Goal: Information Seeking & Learning: Learn about a topic

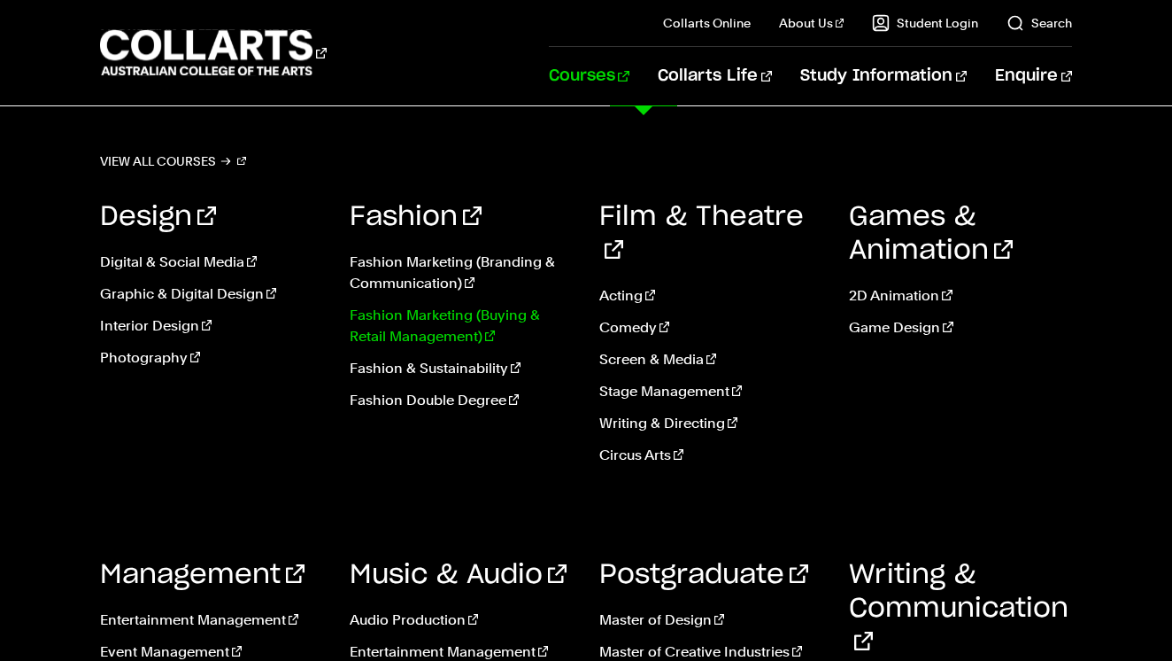
scroll to position [861, 0]
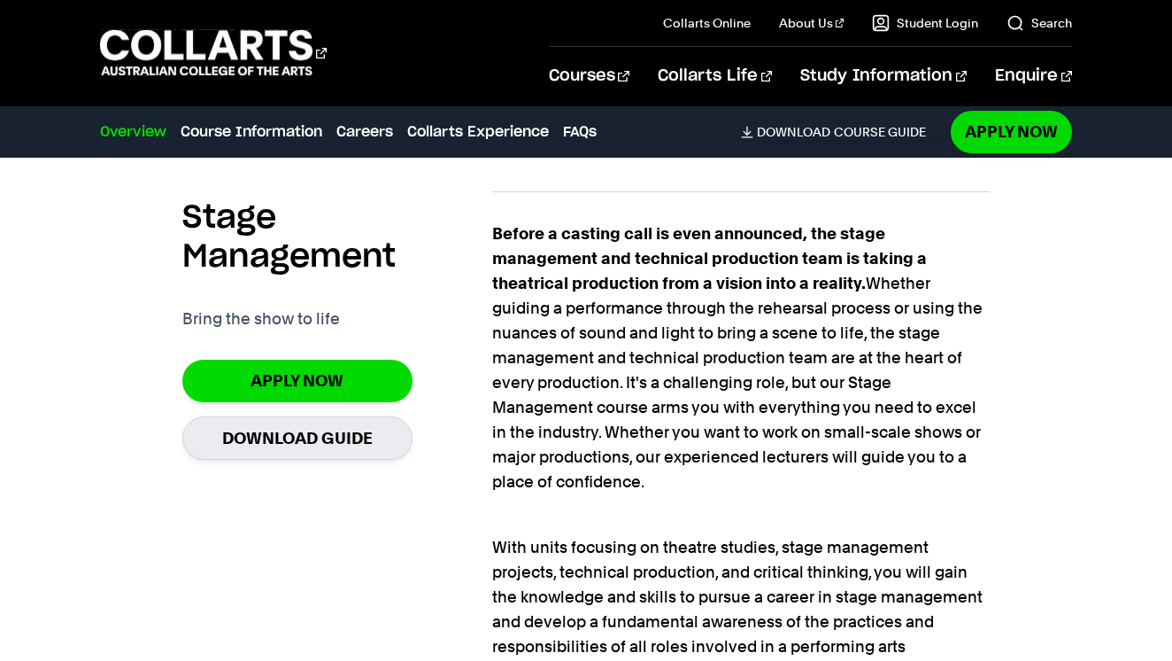
scroll to position [1209, 0]
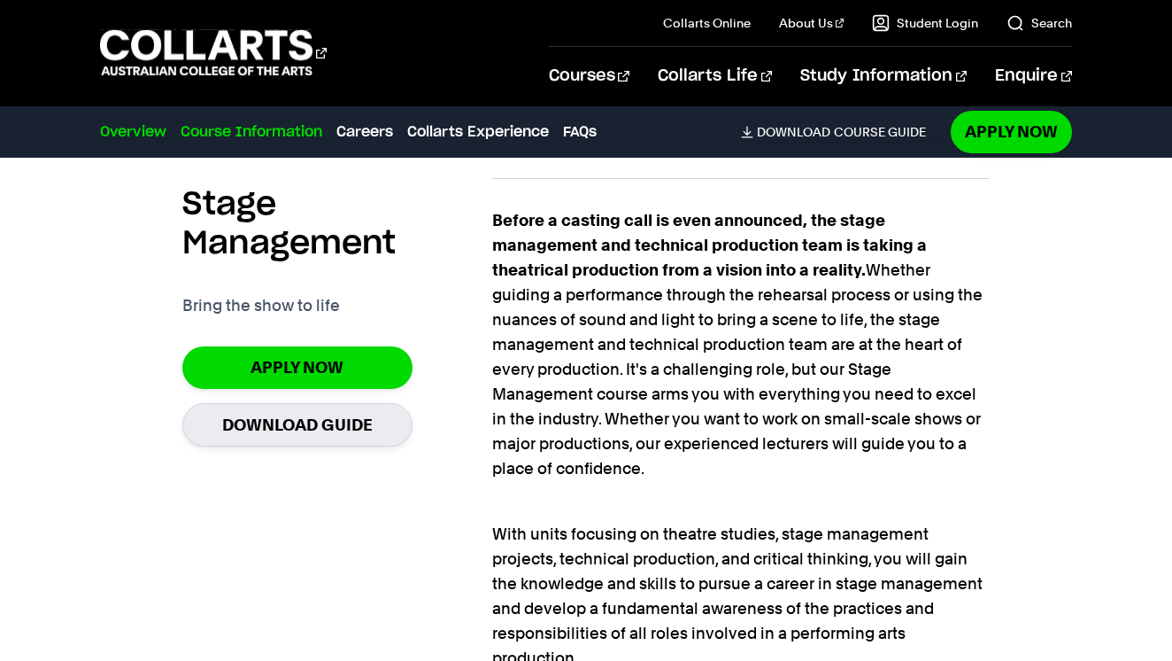
click at [282, 136] on link "Course Information" at bounding box center [252, 131] width 142 height 21
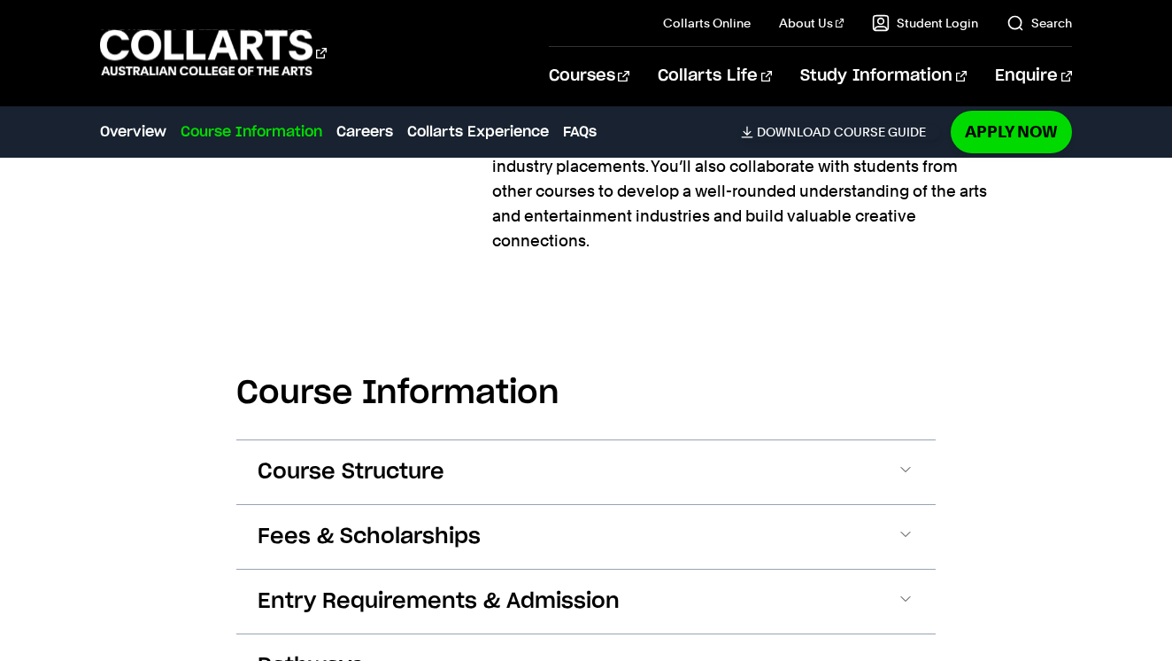
scroll to position [1888, 0]
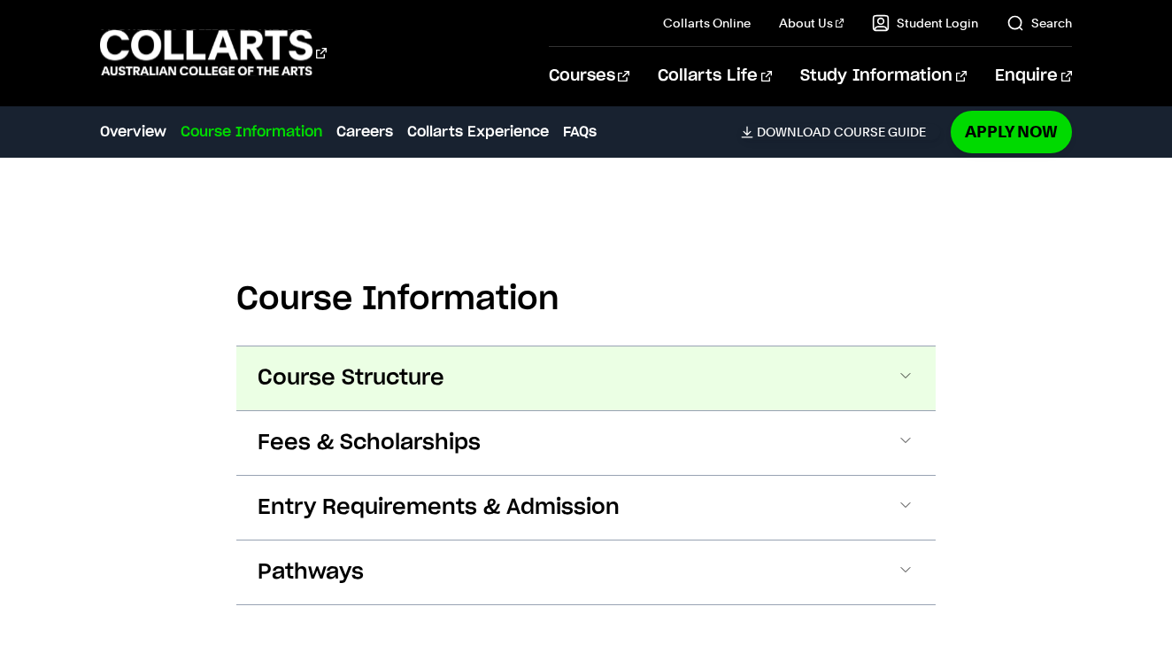
click at [602, 346] on button "Course Structure" at bounding box center [586, 378] width 700 height 64
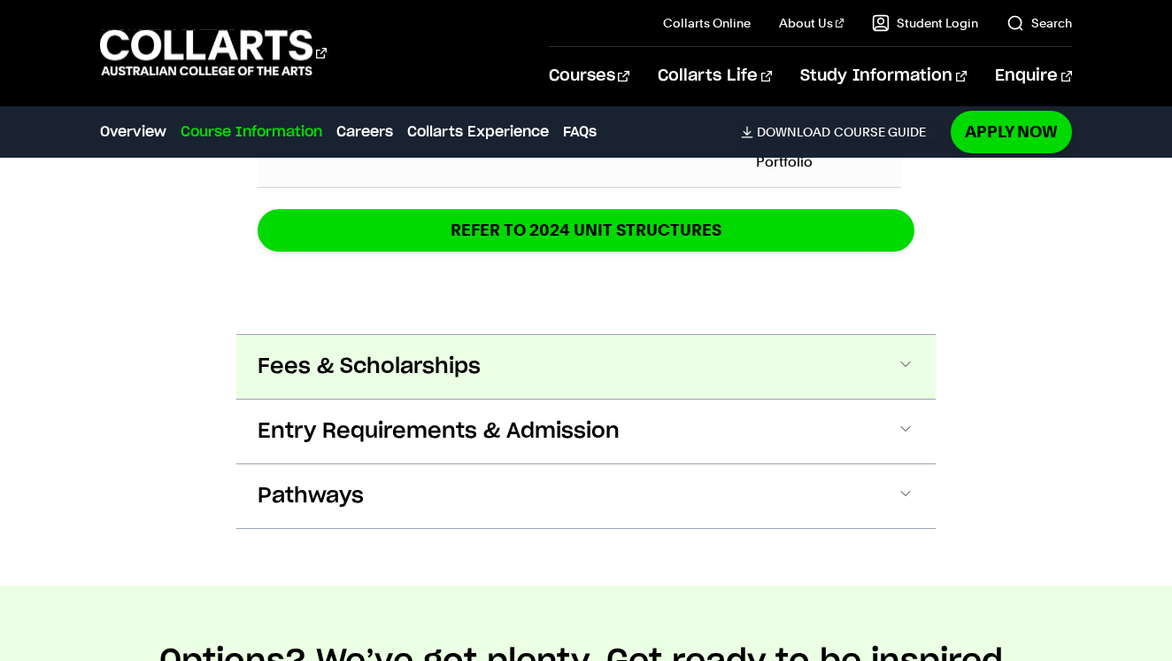
click at [679, 335] on button "Fees & Scholarships" at bounding box center [586, 367] width 700 height 64
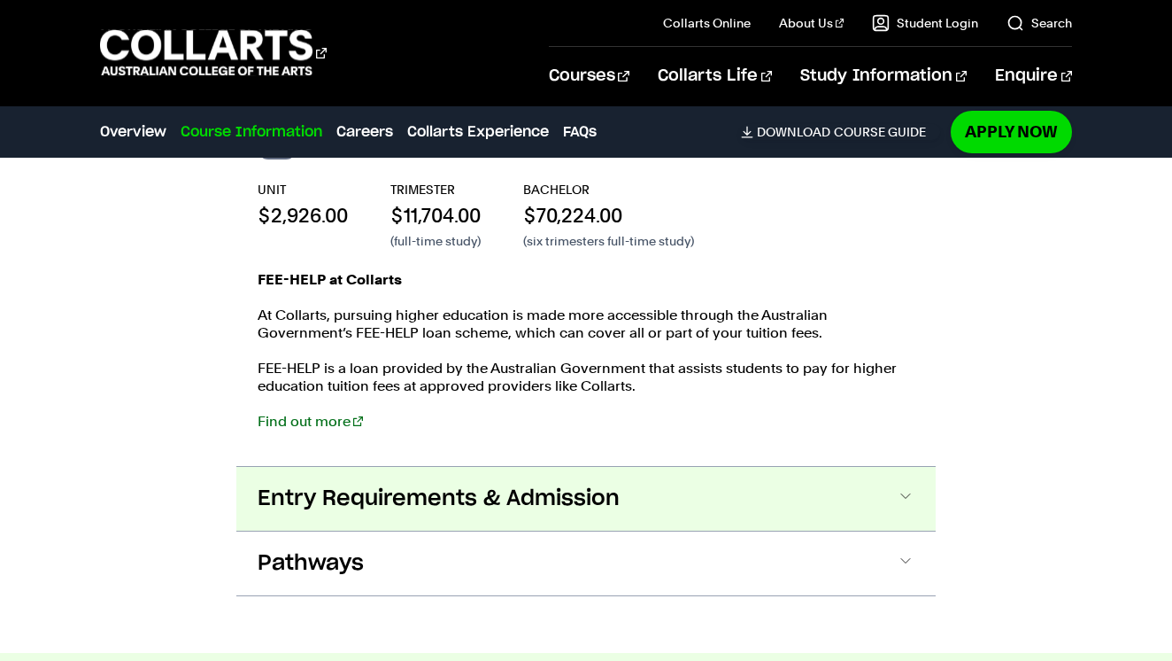
click at [721, 467] on button "Entry Requirements & Admission" at bounding box center [586, 499] width 700 height 64
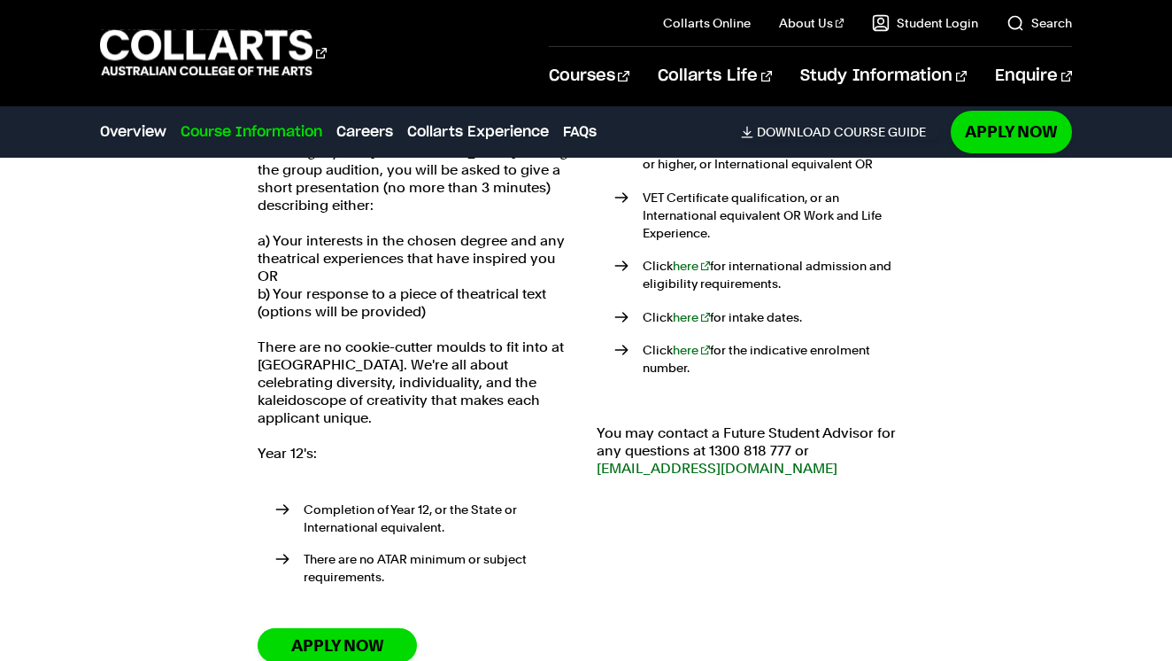
scroll to position [4141, 0]
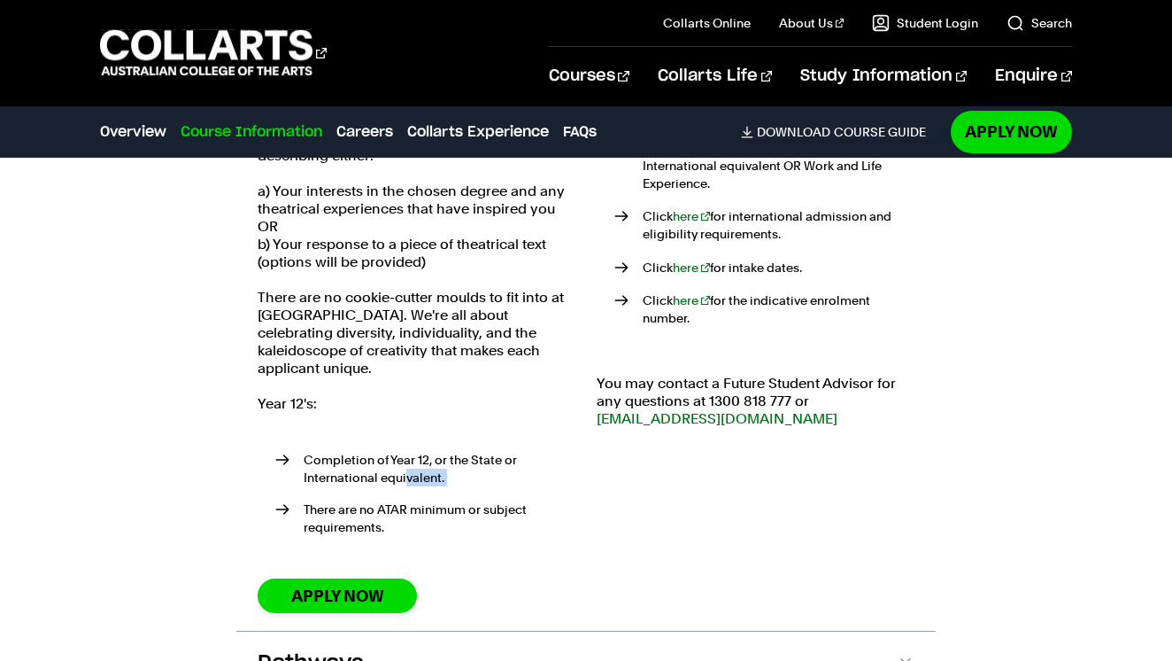
drag, startPoint x: 520, startPoint y: 420, endPoint x: 403, endPoint y: 395, distance: 119.5
click at [404, 430] on ul "Completion of Year 12, or the State or International equivalent. There are no A…" at bounding box center [417, 497] width 318 height 134
click at [500, 500] on li "There are no ATAR minimum or subject requirements." at bounding box center [425, 517] width 300 height 35
drag, startPoint x: 519, startPoint y: 442, endPoint x: 411, endPoint y: 393, distance: 118.5
click at [411, 430] on ul "Completion of Year 12, or the State or International equivalent. There are no A…" at bounding box center [417, 497] width 318 height 134
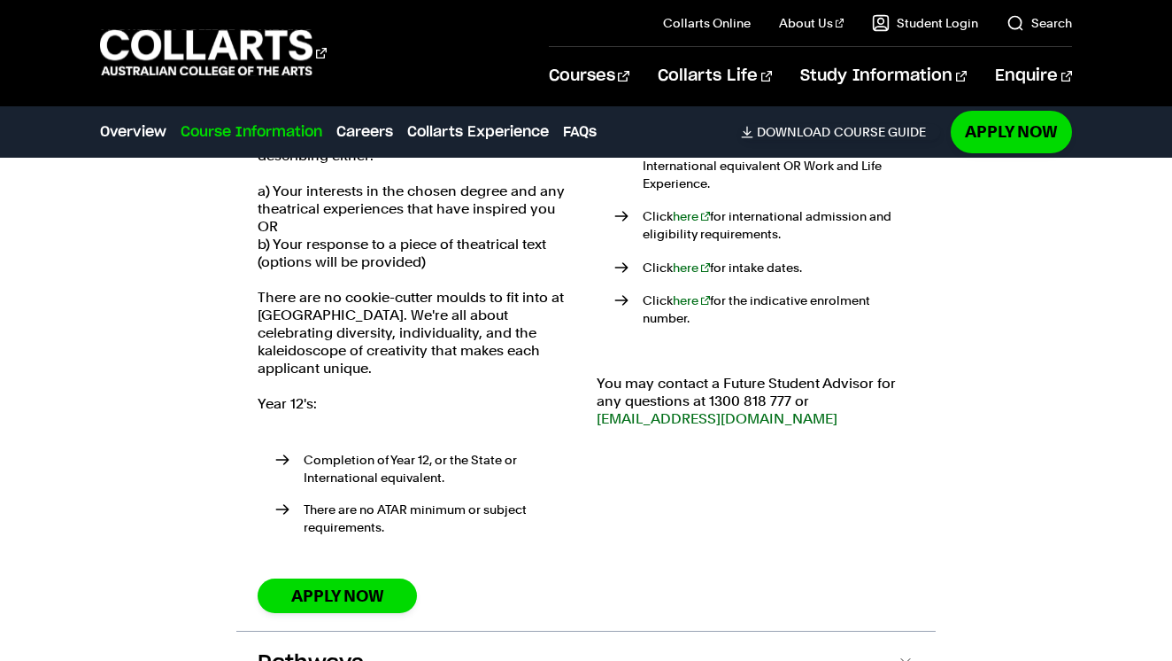
click at [487, 500] on li "There are no ATAR minimum or subject requirements." at bounding box center [425, 517] width 300 height 35
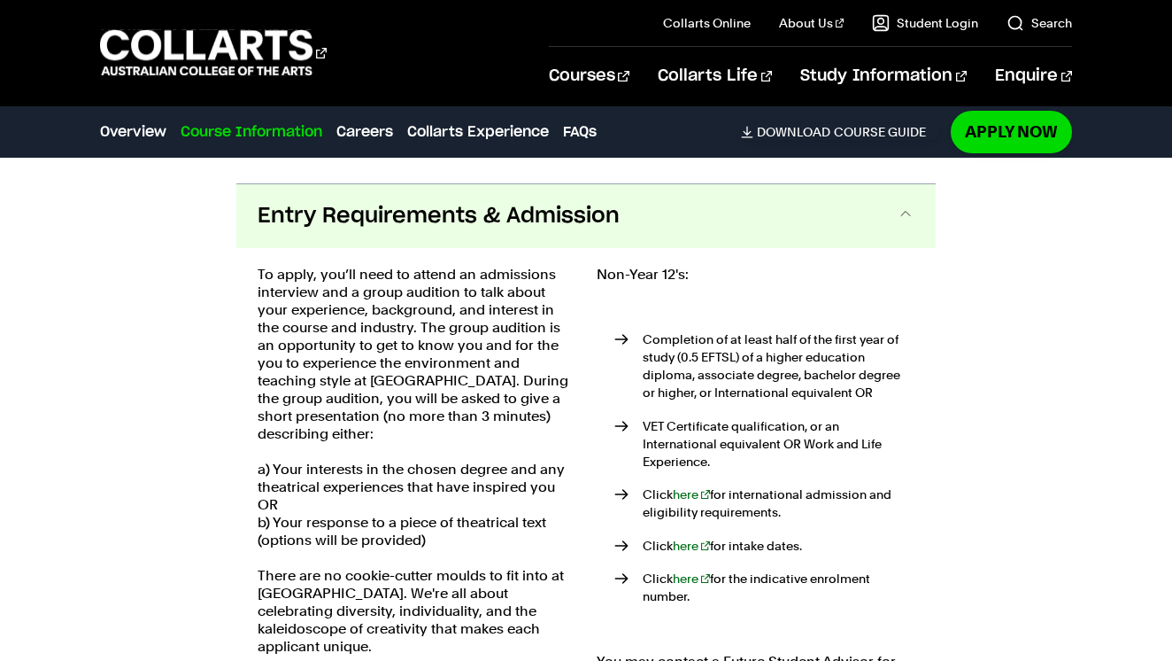
scroll to position [3826, 0]
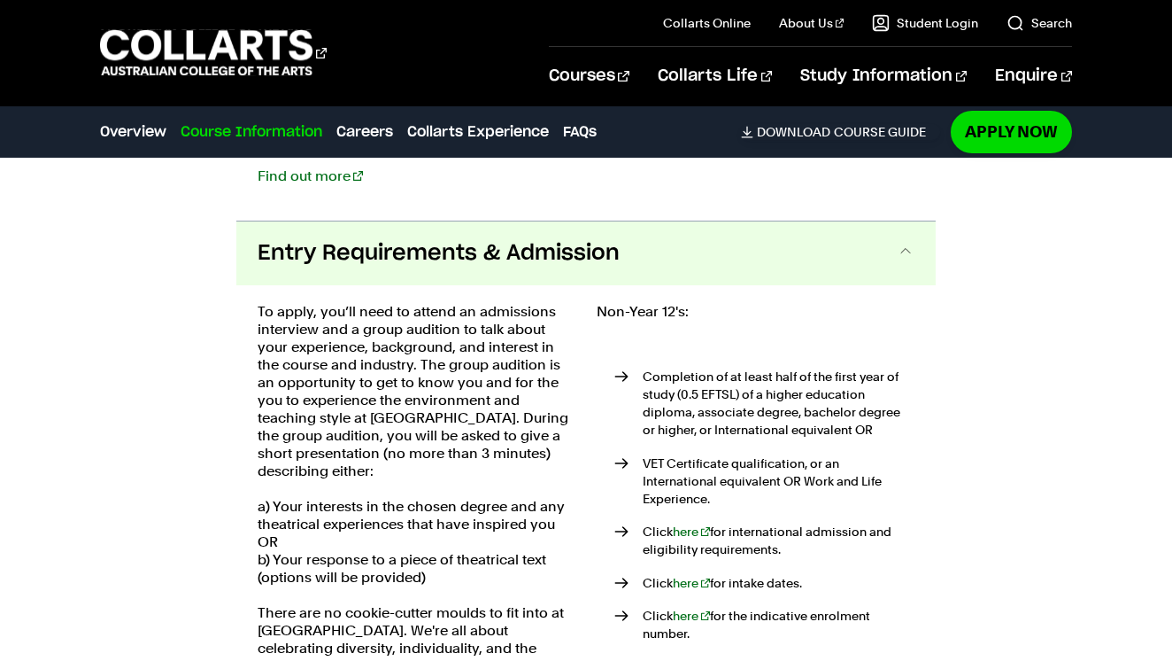
click at [339, 303] on p "To apply, you’ll need to attend an admissions interview and a group audition to…" at bounding box center [417, 391] width 318 height 177
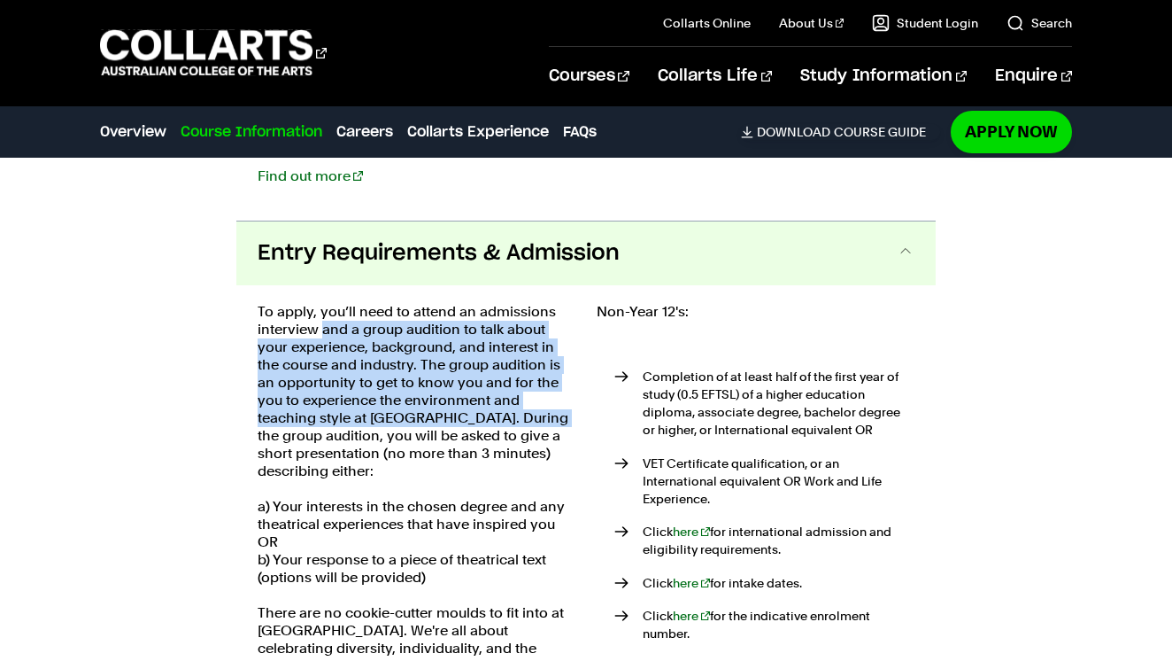
drag, startPoint x: 339, startPoint y: 268, endPoint x: 498, endPoint y: 352, distance: 179.4
click at [498, 353] on p "To apply, you’ll need to attend an admissions interview and a group audition to…" at bounding box center [417, 391] width 318 height 177
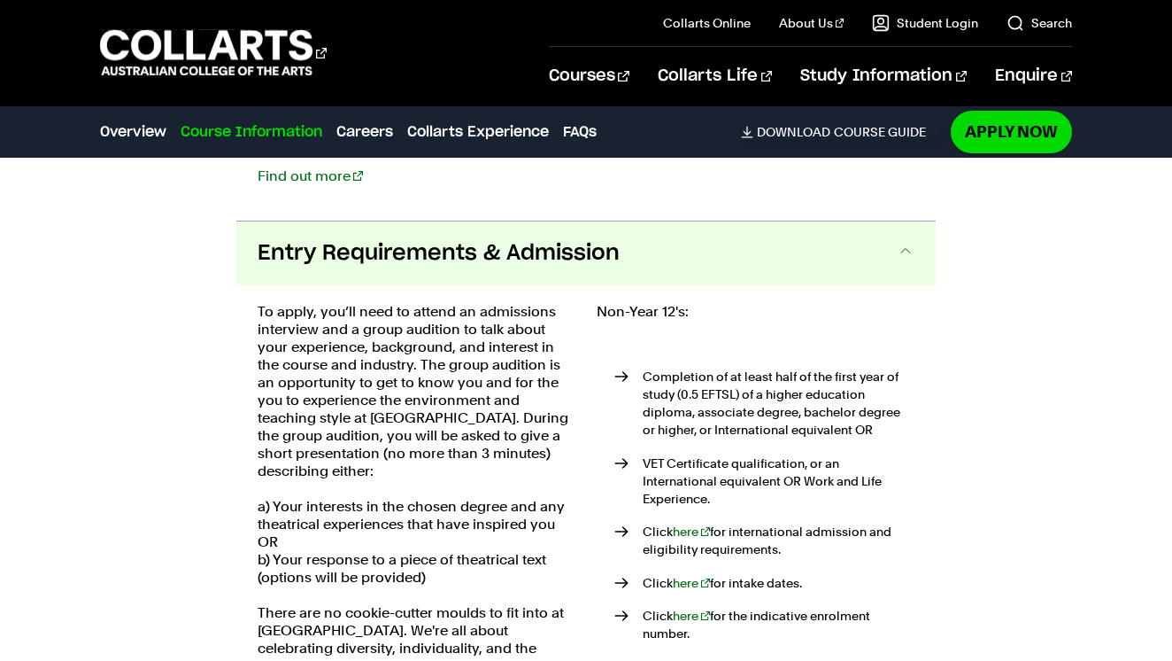
click at [465, 352] on p "To apply, you’ll need to attend an admissions interview and a group audition to…" at bounding box center [417, 391] width 318 height 177
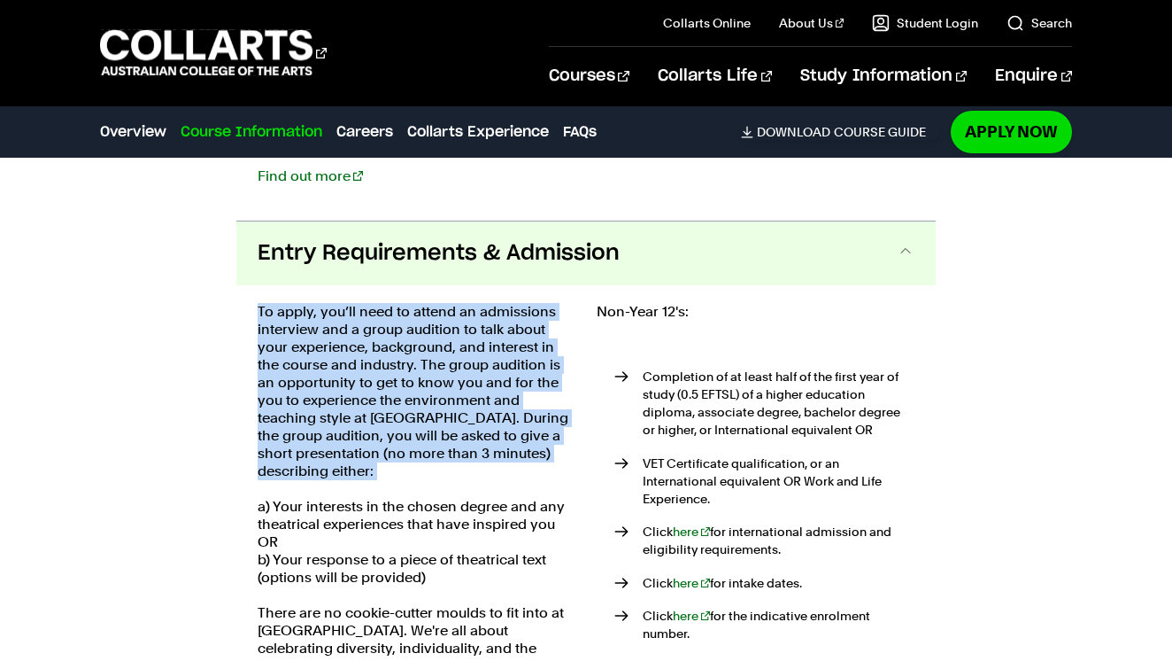
drag, startPoint x: 465, startPoint y: 352, endPoint x: 461, endPoint y: 336, distance: 17.2
click at [461, 336] on p "To apply, you’ll need to attend an admissions interview and a group audition to…" at bounding box center [417, 391] width 318 height 177
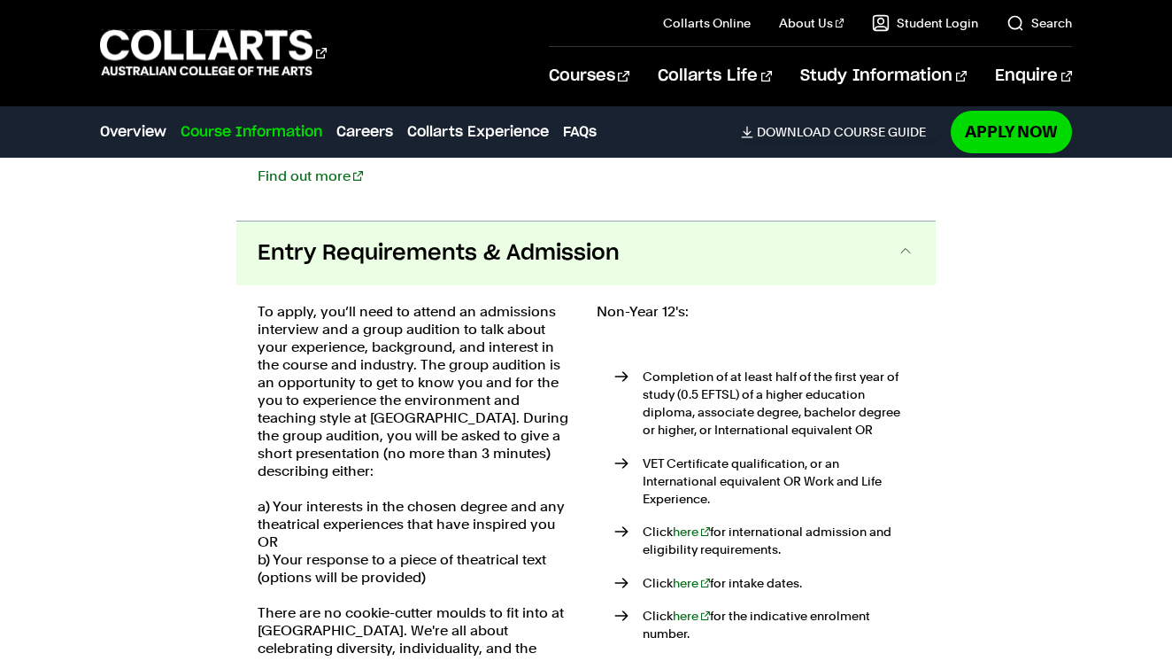
click at [460, 337] on p "To apply, you’ll need to attend an admissions interview and a group audition to…" at bounding box center [417, 391] width 318 height 177
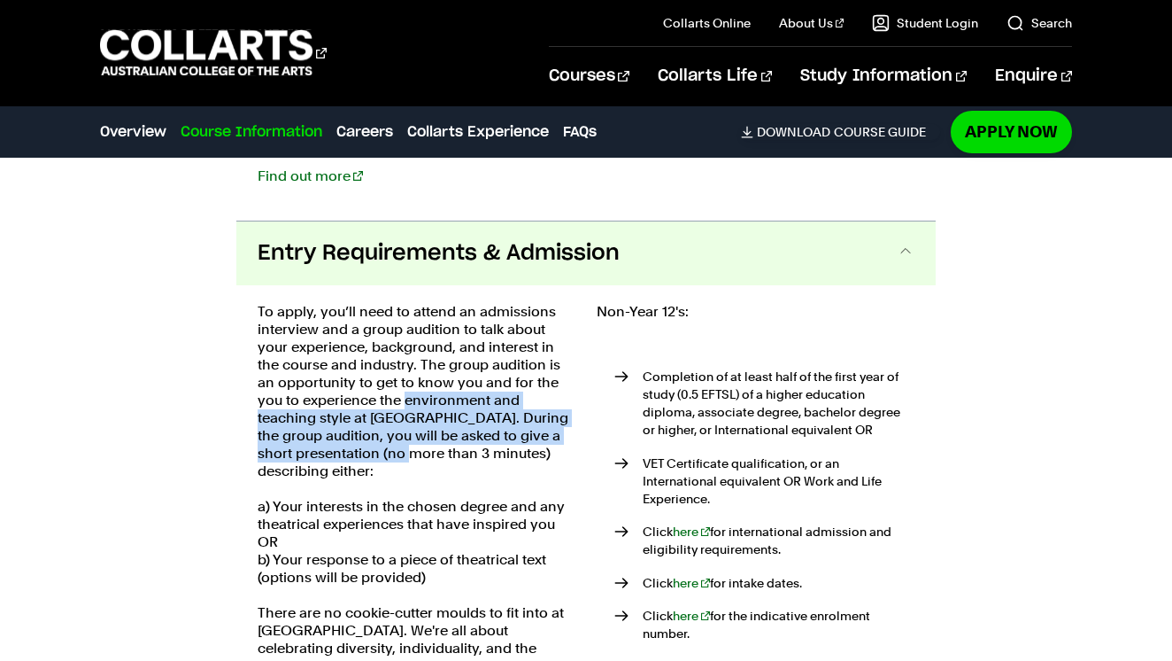
drag, startPoint x: 460, startPoint y: 337, endPoint x: 429, endPoint y: 389, distance: 60.0
click at [429, 389] on p "To apply, you’ll need to attend an admissions interview and a group audition to…" at bounding box center [417, 391] width 318 height 177
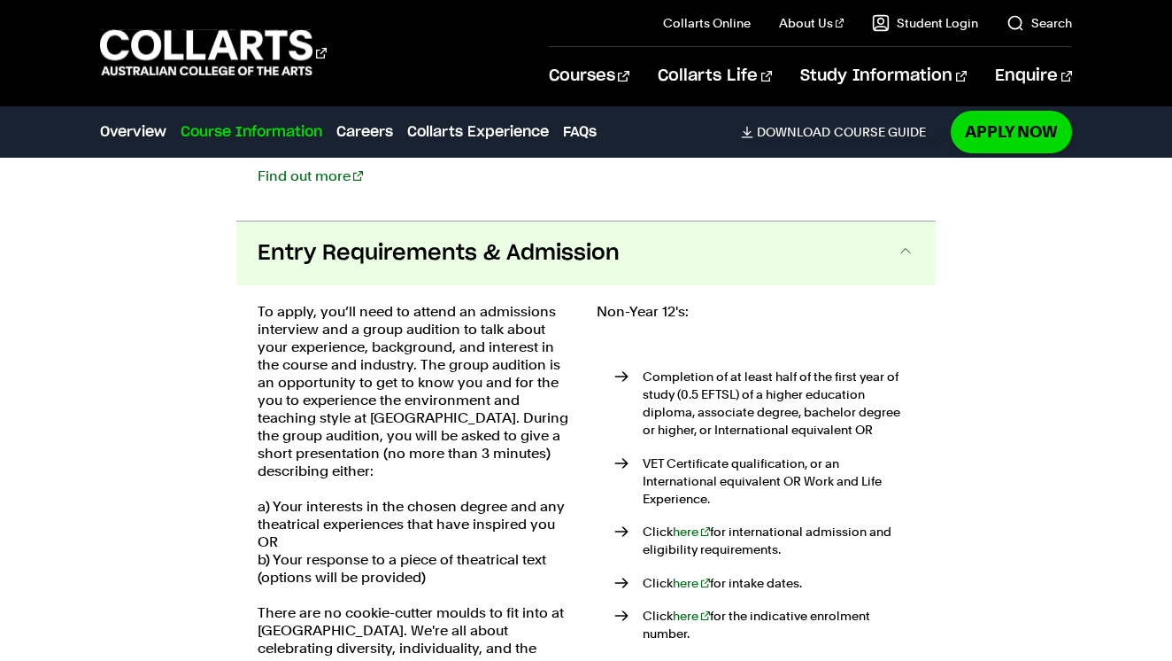
click at [435, 360] on p "To apply, you’ll need to attend an admissions interview and a group audition to…" at bounding box center [417, 391] width 318 height 177
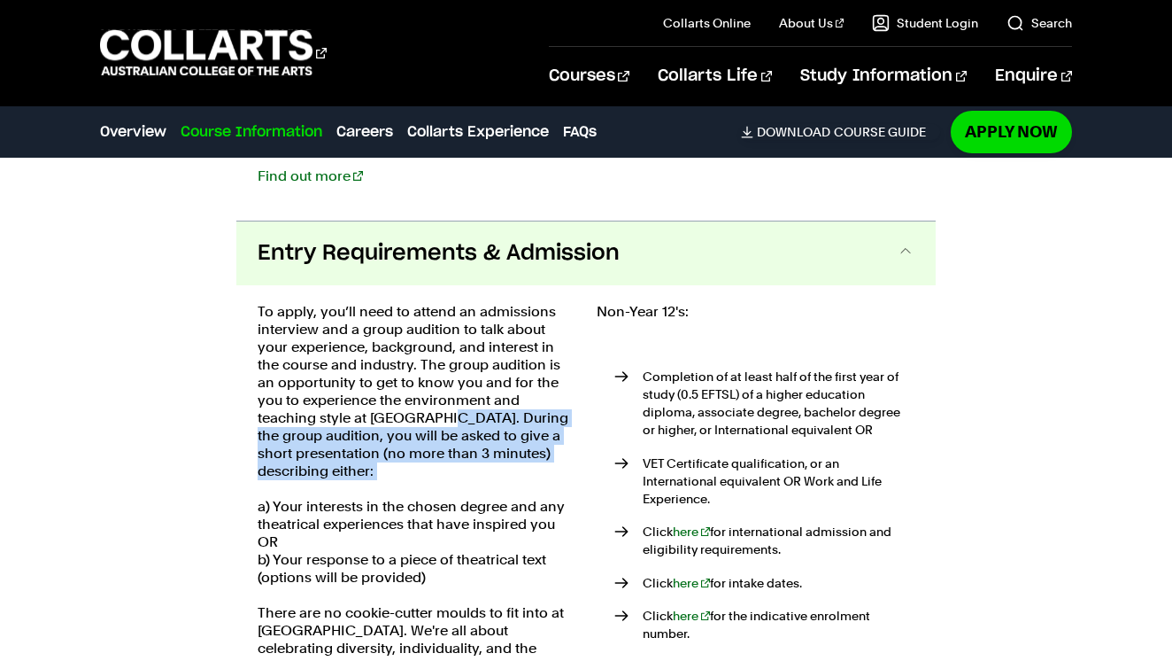
drag, startPoint x: 435, startPoint y: 360, endPoint x: 431, endPoint y: 404, distance: 43.5
click at [431, 404] on p "To apply, you’ll need to attend an admissions interview and a group audition to…" at bounding box center [417, 391] width 318 height 177
click at [431, 403] on p "To apply, you’ll need to attend an admissions interview and a group audition to…" at bounding box center [417, 391] width 318 height 177
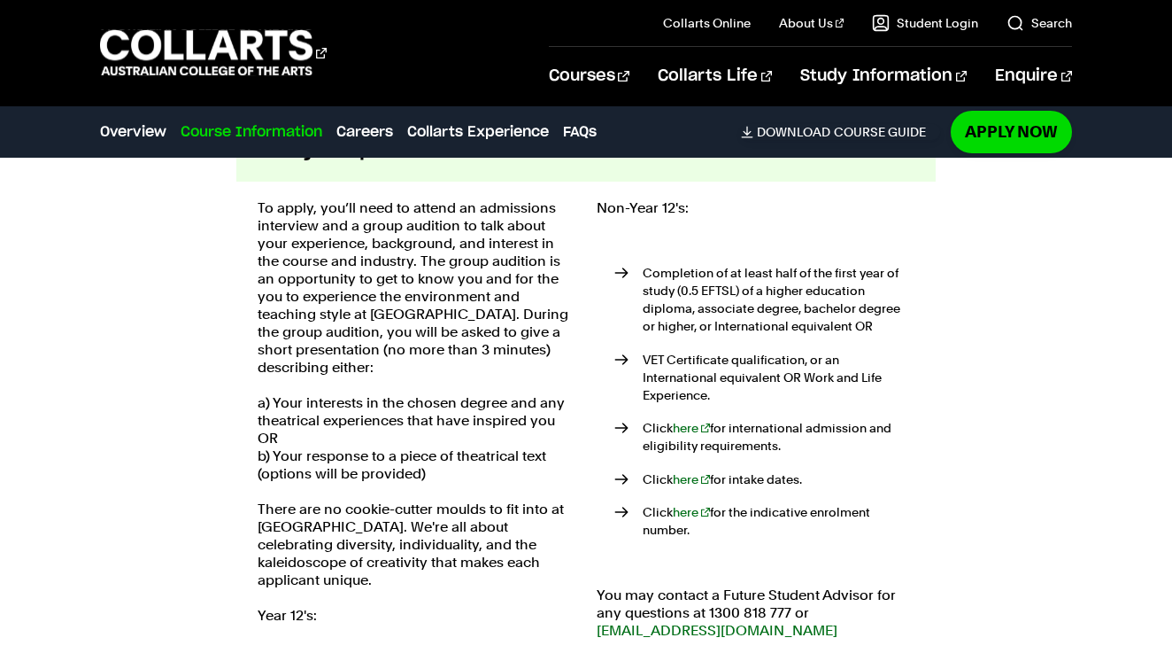
scroll to position [3946, 0]
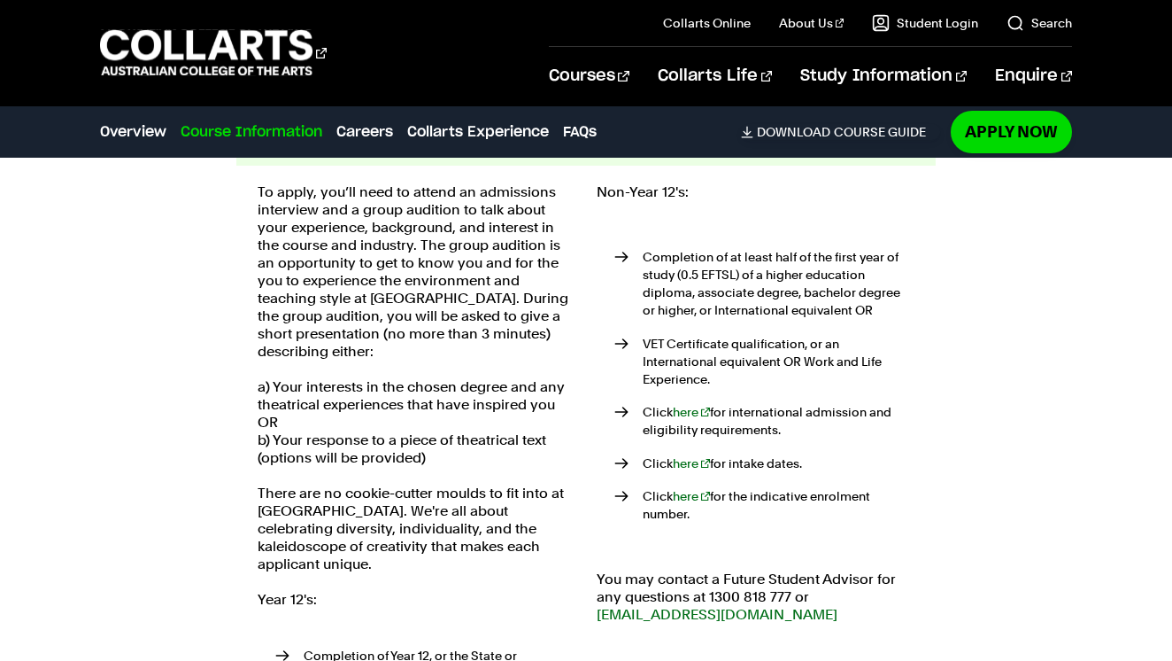
click at [317, 378] on p "a) Your interests in the chosen degree and any theatrical experiences that have…" at bounding box center [417, 422] width 318 height 89
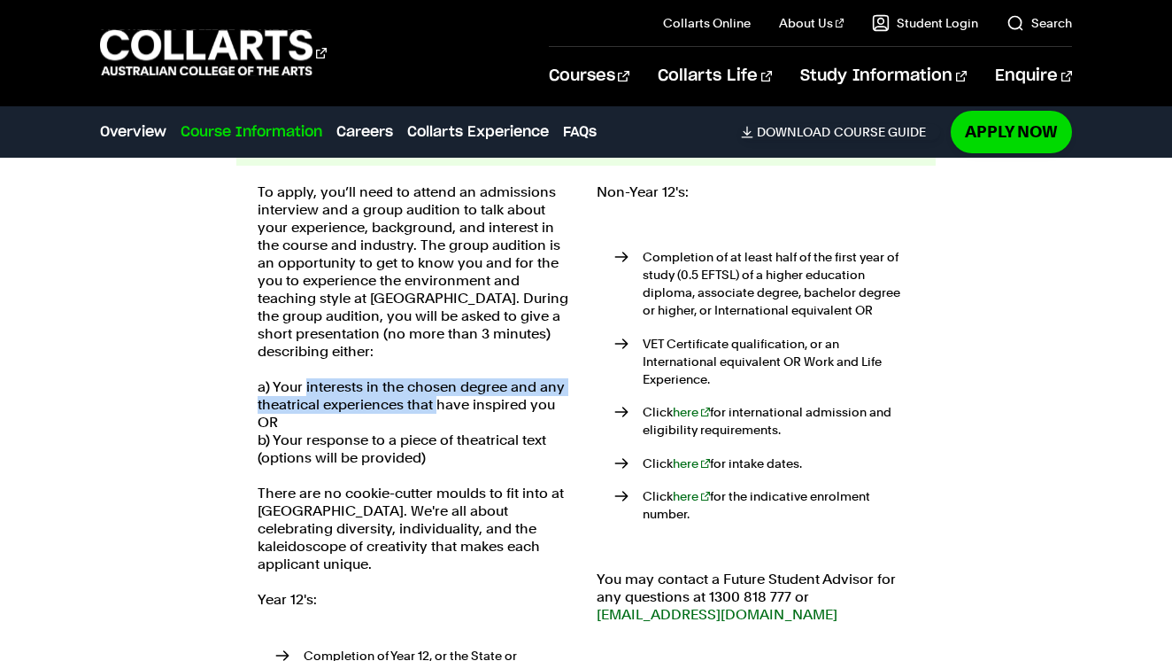
drag, startPoint x: 317, startPoint y: 322, endPoint x: 435, endPoint y: 345, distance: 120.0
click at [435, 378] on p "a) Your interests in the chosen degree and any theatrical experiences that have…" at bounding box center [417, 422] width 318 height 89
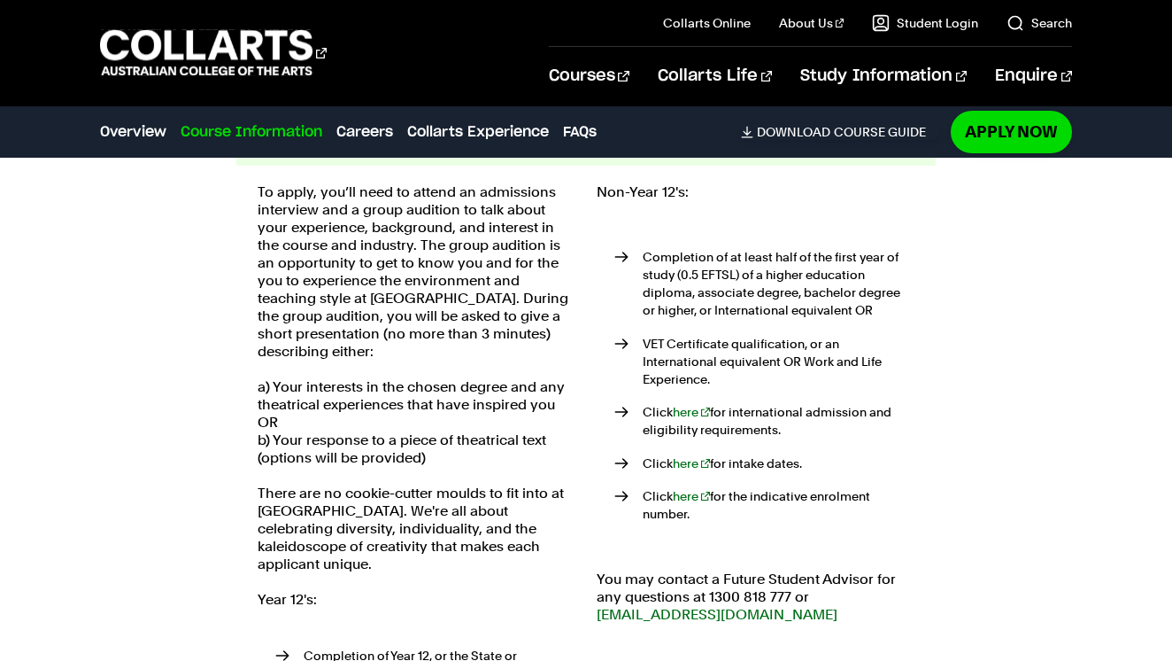
click at [381, 390] on p "a) Your interests in the chosen degree and any theatrical experiences that have…" at bounding box center [417, 422] width 318 height 89
click at [374, 388] on p "a) Your interests in the chosen degree and any theatrical experiences that have…" at bounding box center [417, 422] width 318 height 89
click at [387, 386] on p "a) Your interests in the chosen degree and any theatrical experiences that have…" at bounding box center [417, 422] width 318 height 89
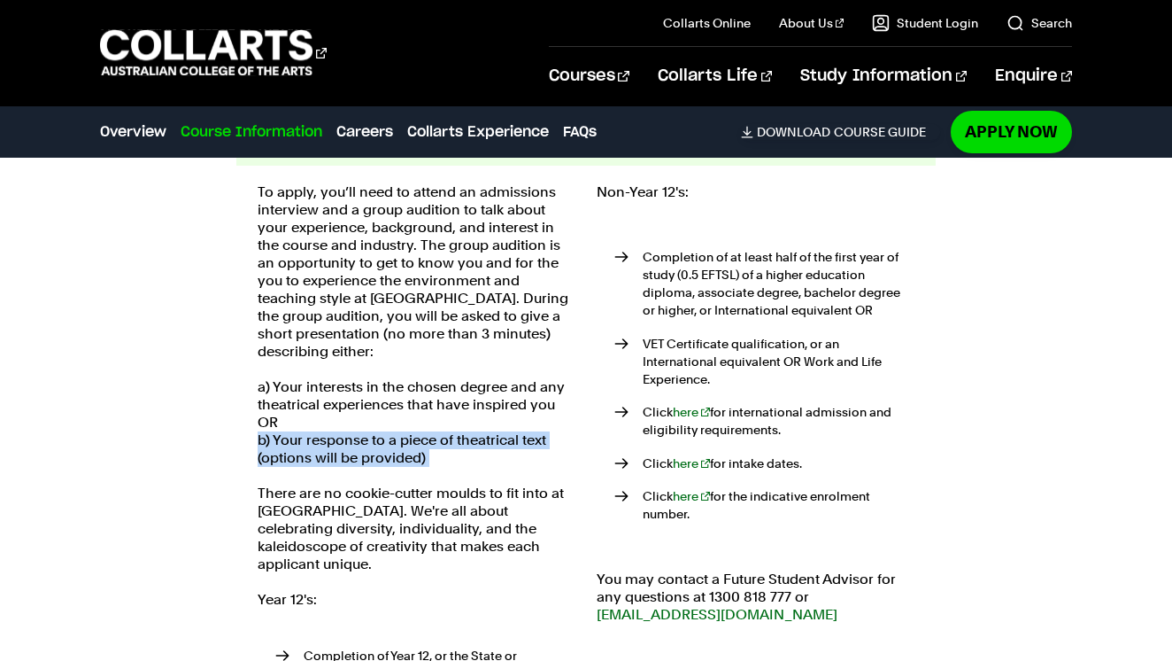
click at [387, 386] on p "a) Your interests in the chosen degree and any theatrical experiences that have…" at bounding box center [417, 422] width 318 height 89
click at [407, 394] on p "a) Your interests in the chosen degree and any theatrical experiences that have…" at bounding box center [417, 422] width 318 height 89
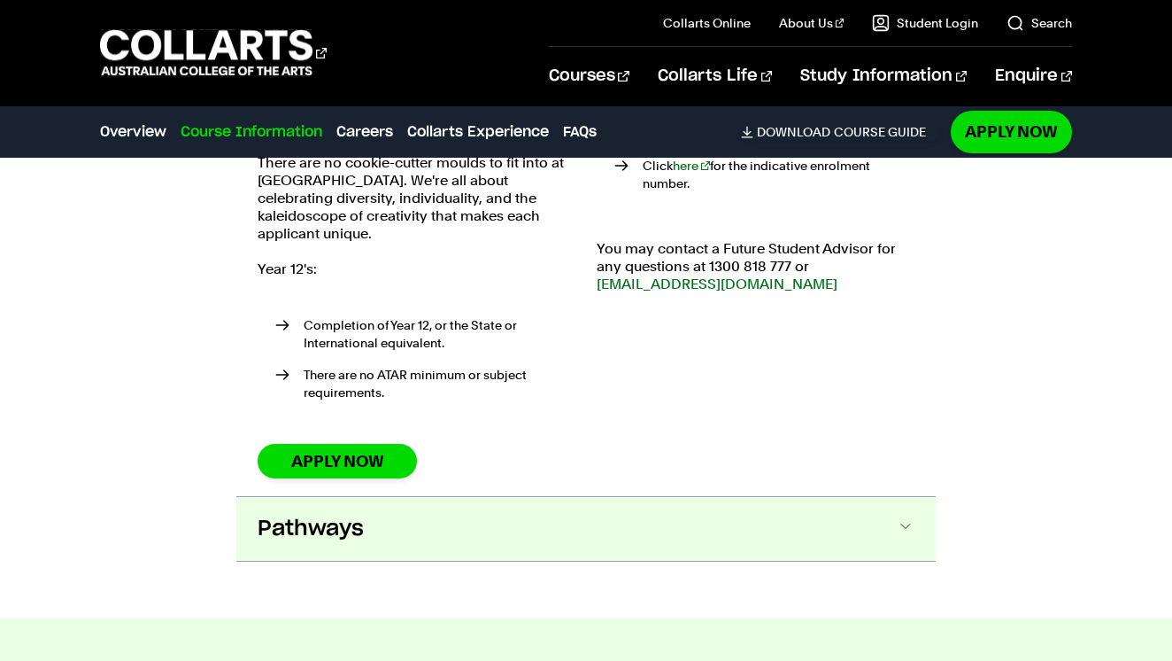
click at [521, 497] on button "Pathways" at bounding box center [586, 529] width 700 height 64
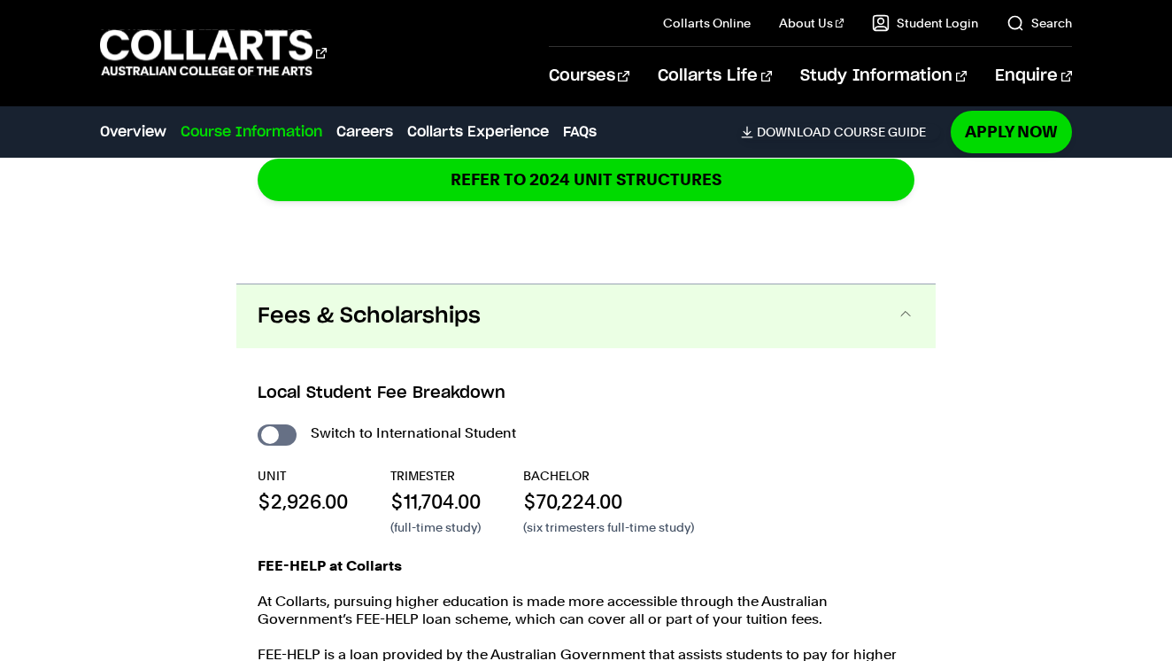
scroll to position [3338, 0]
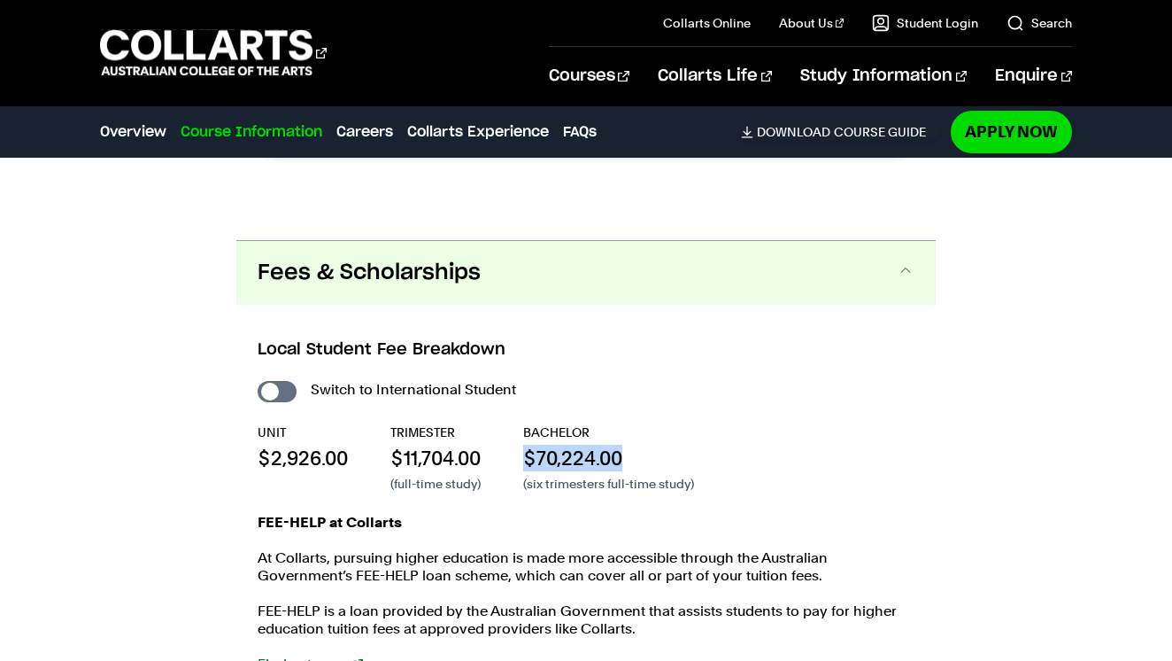
drag, startPoint x: 526, startPoint y: 407, endPoint x: 659, endPoint y: 407, distance: 132.8
click at [659, 445] on p "$70,224.00" at bounding box center [608, 458] width 171 height 27
click at [549, 445] on p "$70,224.00" at bounding box center [608, 458] width 171 height 27
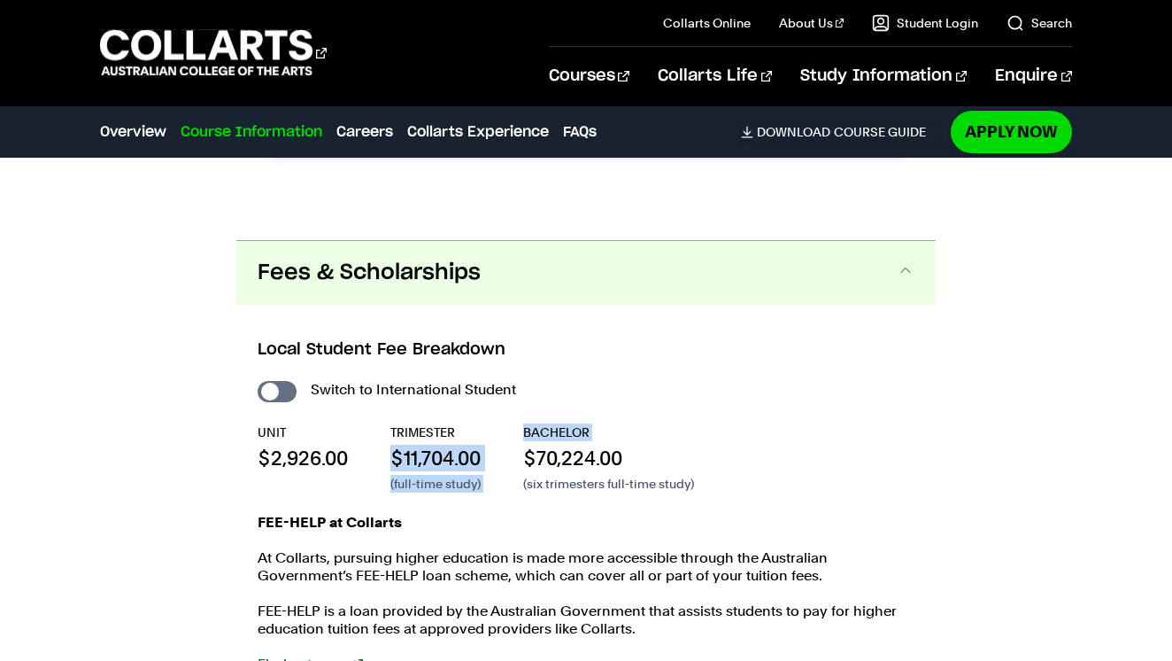
drag, startPoint x: 509, startPoint y: 399, endPoint x: 370, endPoint y: 399, distance: 139.0
click at [370, 423] on div "UNIT $2,926.00 TRIMESTER $11,704.00 (full-time study) BACHELOR $70,224.00 (six …" at bounding box center [586, 457] width 657 height 69
click at [454, 445] on p "$11,704.00" at bounding box center [435, 458] width 90 height 27
drag, startPoint x: 497, startPoint y: 399, endPoint x: 384, endPoint y: 399, distance: 112.5
click at [384, 423] on div "UNIT $2,926.00 TRIMESTER $11,704.00 (full-time study) BACHELOR $70,224.00 (six …" at bounding box center [586, 457] width 657 height 69
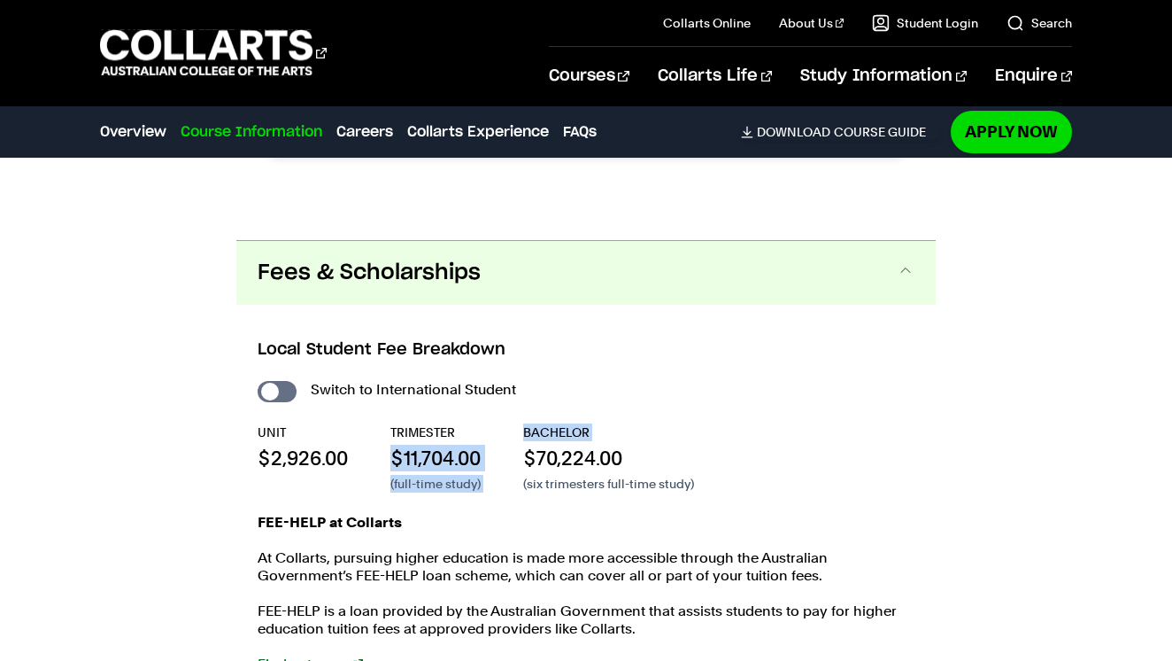
click at [384, 423] on div "UNIT $2,926.00 TRIMESTER $11,704.00 (full-time study) BACHELOR $70,224.00 (six …" at bounding box center [586, 457] width 657 height 69
drag, startPoint x: 384, startPoint y: 399, endPoint x: 460, endPoint y: 399, distance: 76.2
click at [460, 423] on div "UNIT $2,926.00 TRIMESTER $11,704.00 (full-time study) BACHELOR $70,224.00 (six …" at bounding box center [586, 457] width 657 height 69
